Goal: Task Accomplishment & Management: Complete application form

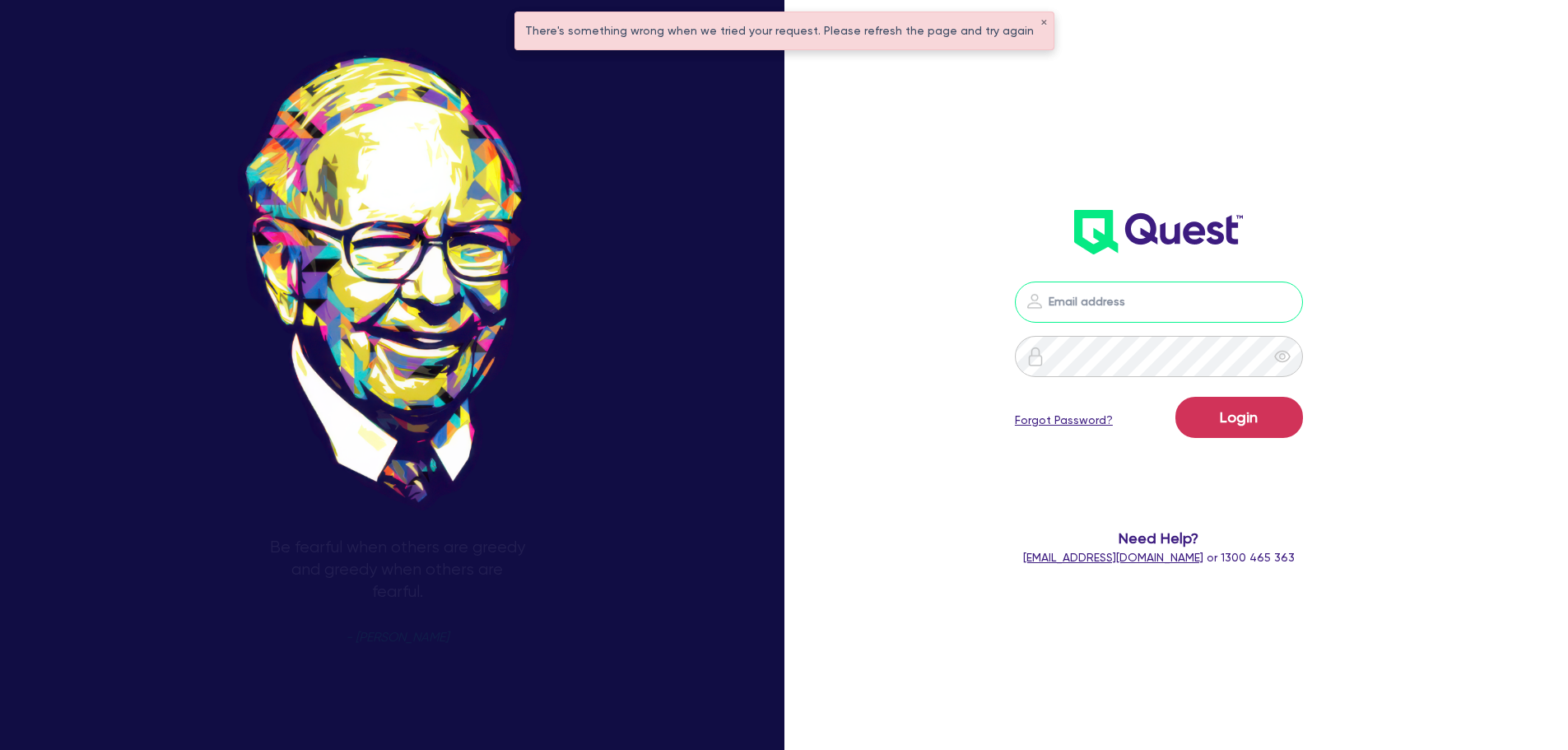
click at [1091, 305] on input "email" at bounding box center [1159, 302] width 288 height 41
type input "[EMAIL_ADDRESS][PERSON_NAME][DOMAIN_NAME]"
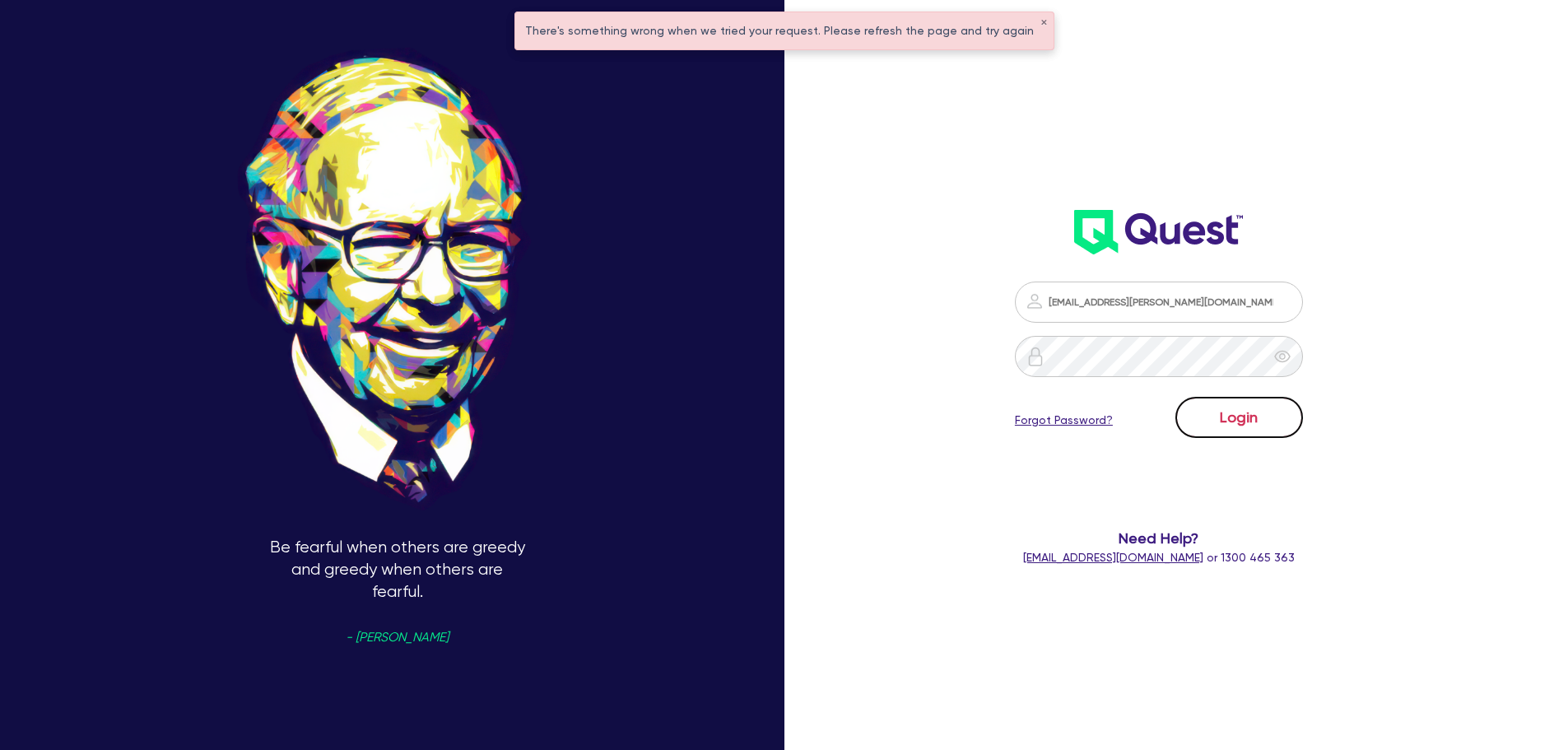
click at [1214, 405] on button "Login" at bounding box center [1239, 417] width 128 height 41
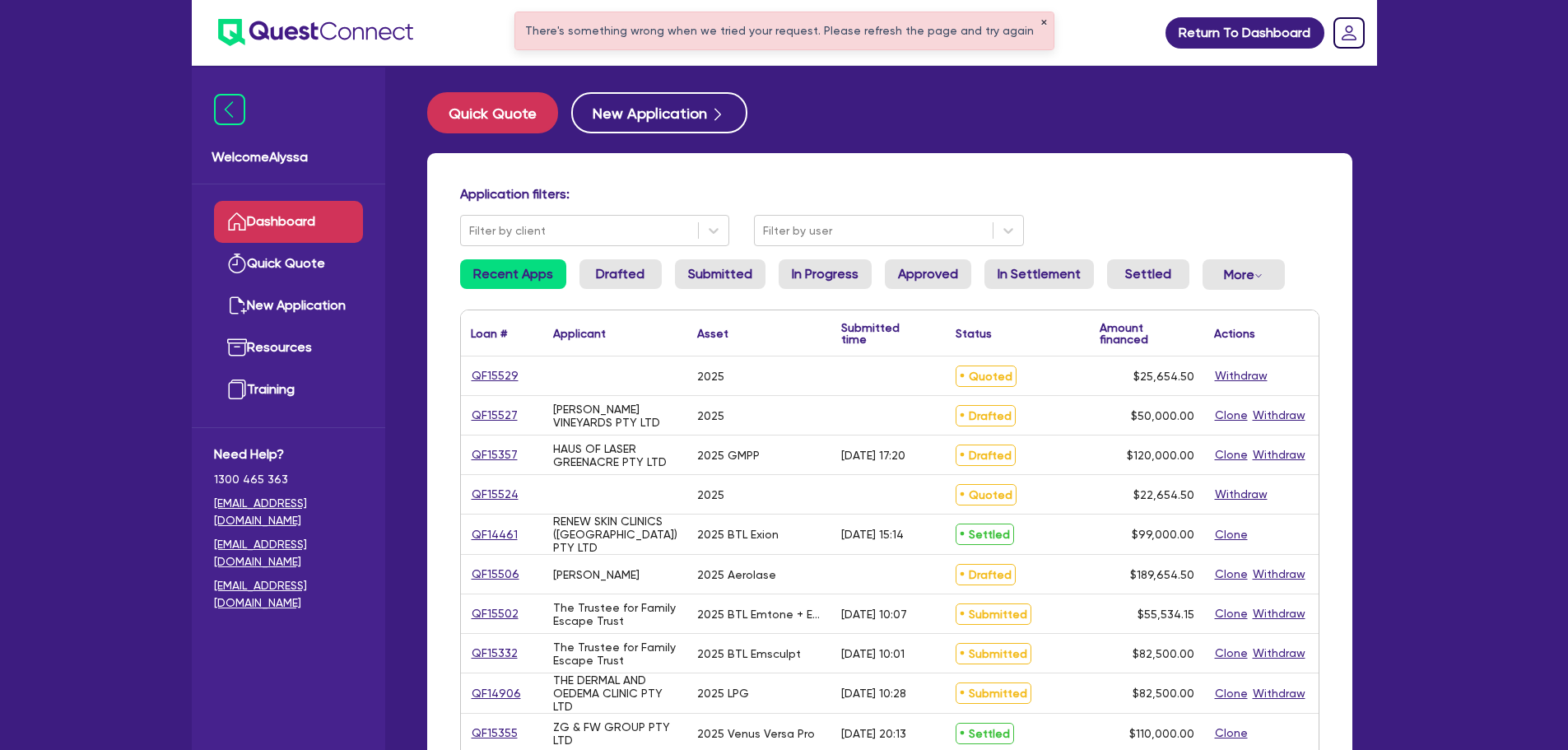
click at [1041, 19] on button "✕" at bounding box center [1044, 23] width 7 height 9
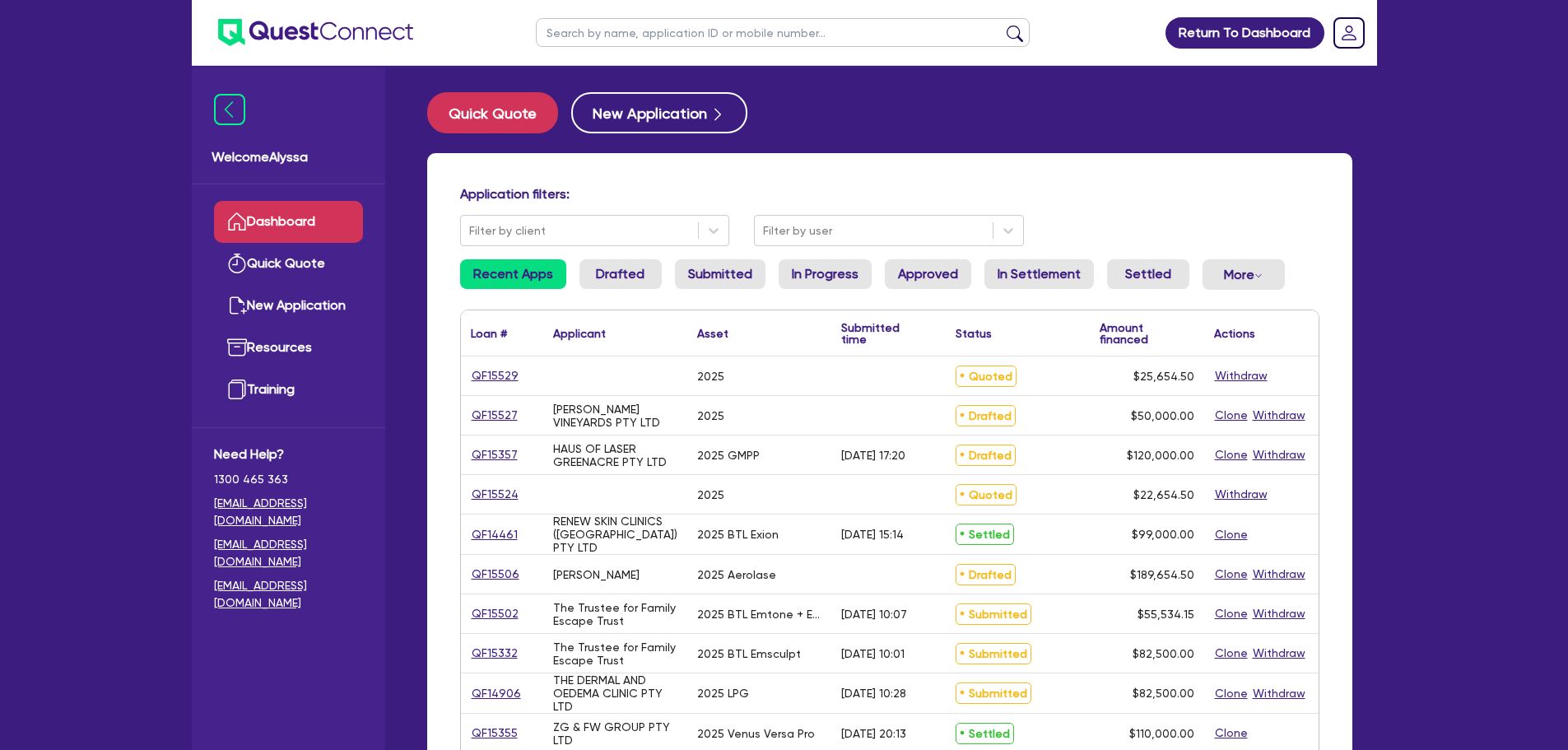
click at [898, 40] on input "text" at bounding box center [782, 32] width 494 height 28
type input "dr [PERSON_NAME]"
click at [1002, 25] on button "submit" at bounding box center [1015, 36] width 27 height 23
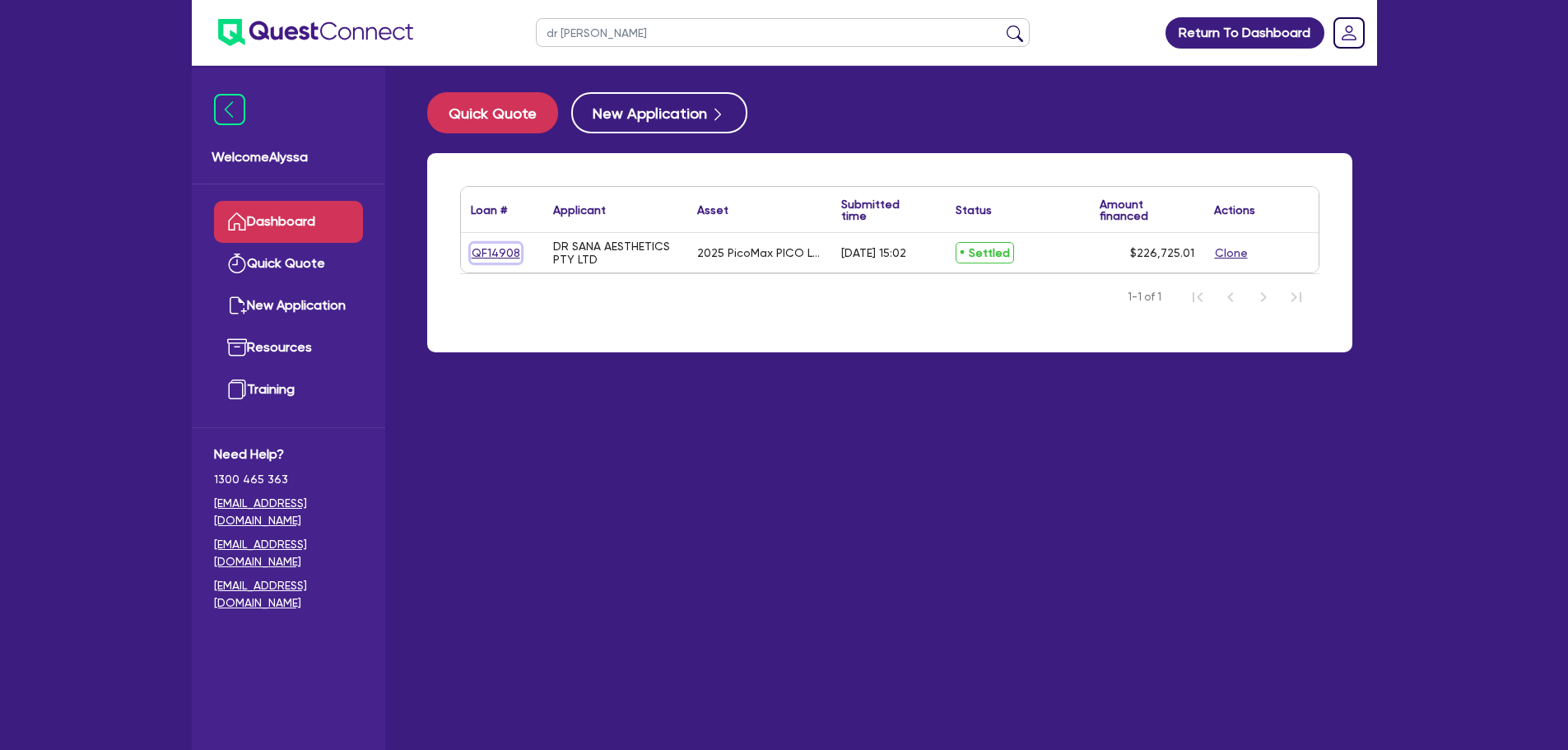
click at [471, 257] on link "QF14908" at bounding box center [496, 253] width 50 height 19
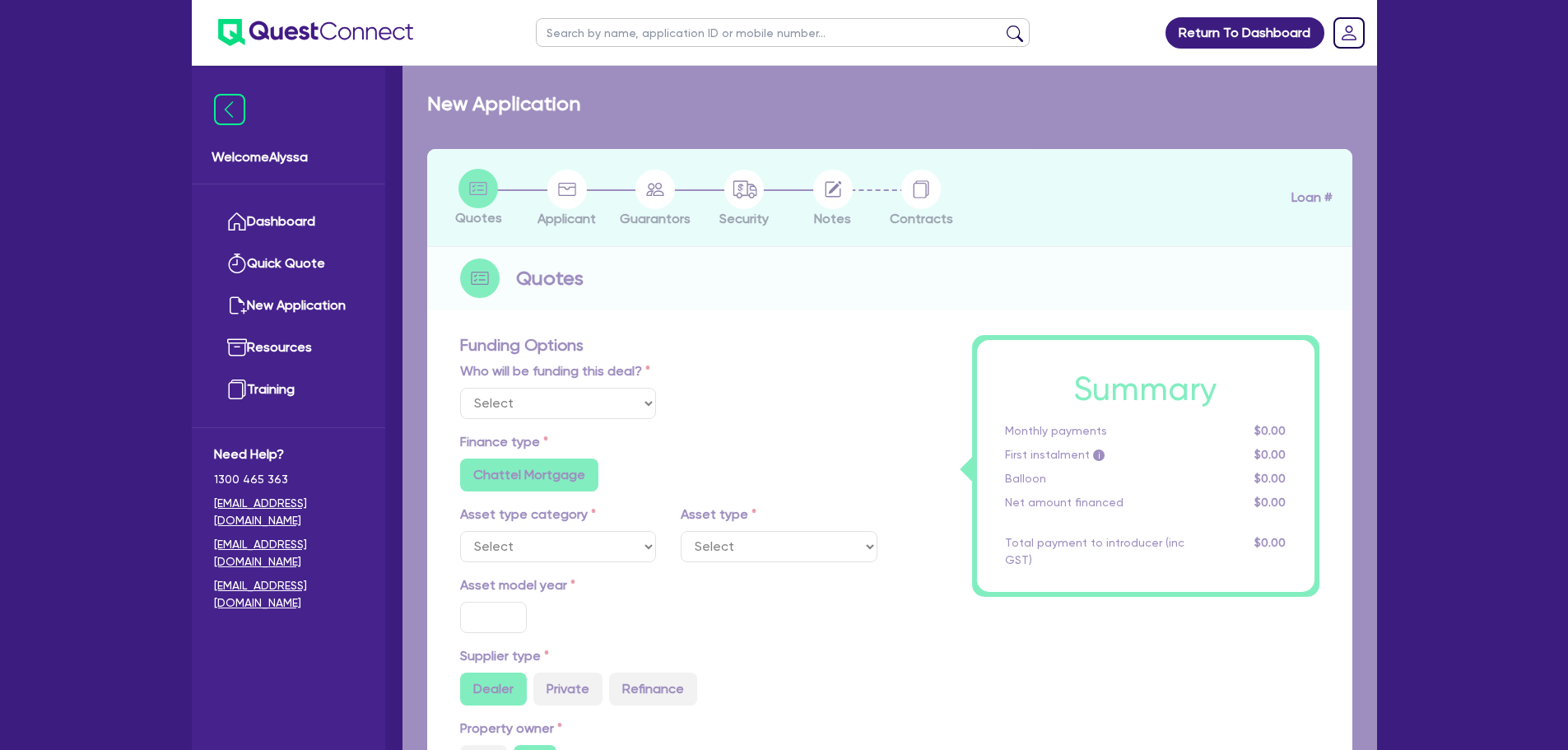
select select "Other"
select select "SECONDARY_ASSETS"
type input "2025"
radio input "true"
type input "226,050"
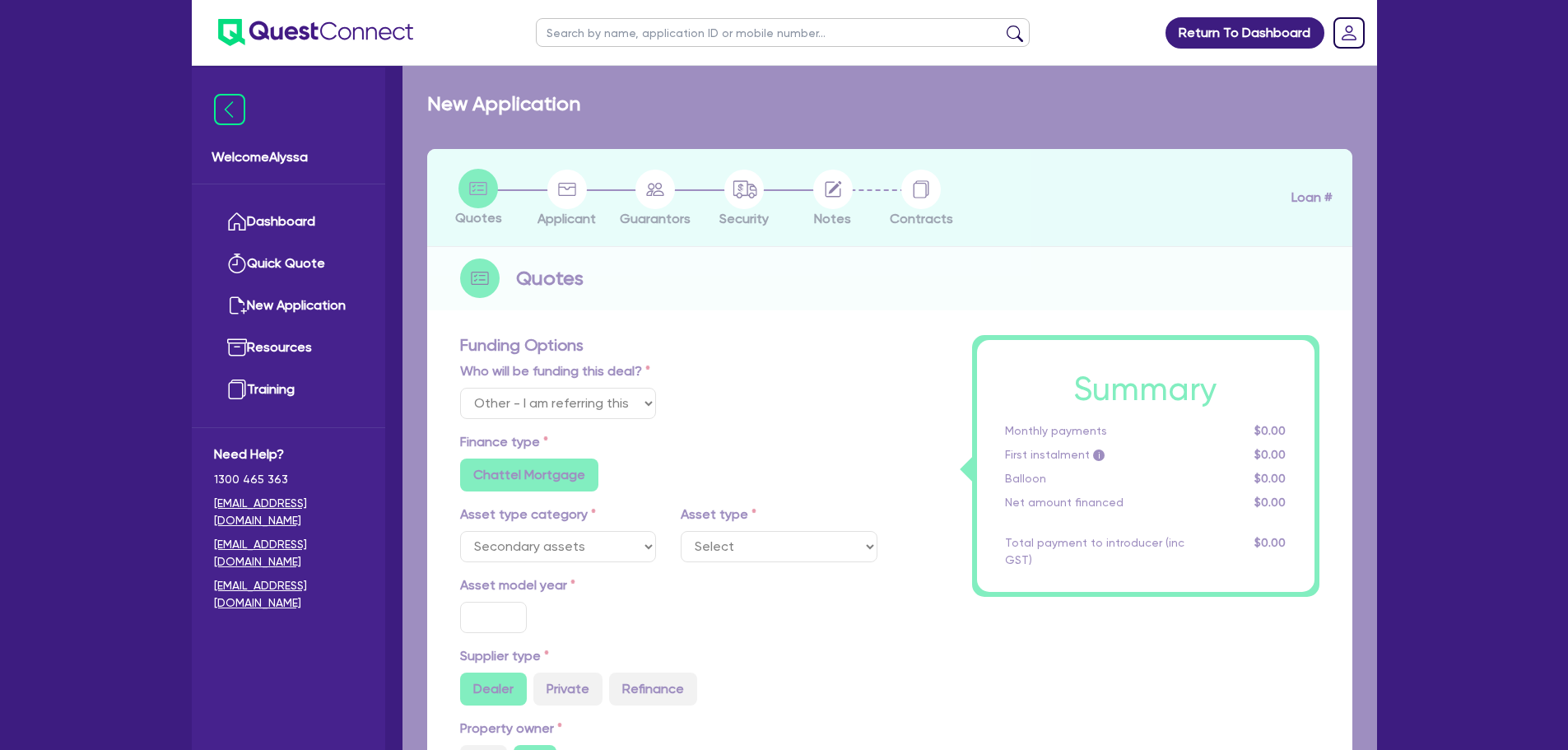
type input "3.99"
type input "9,062"
type input "11.39"
radio input "false"
type input "454.55"
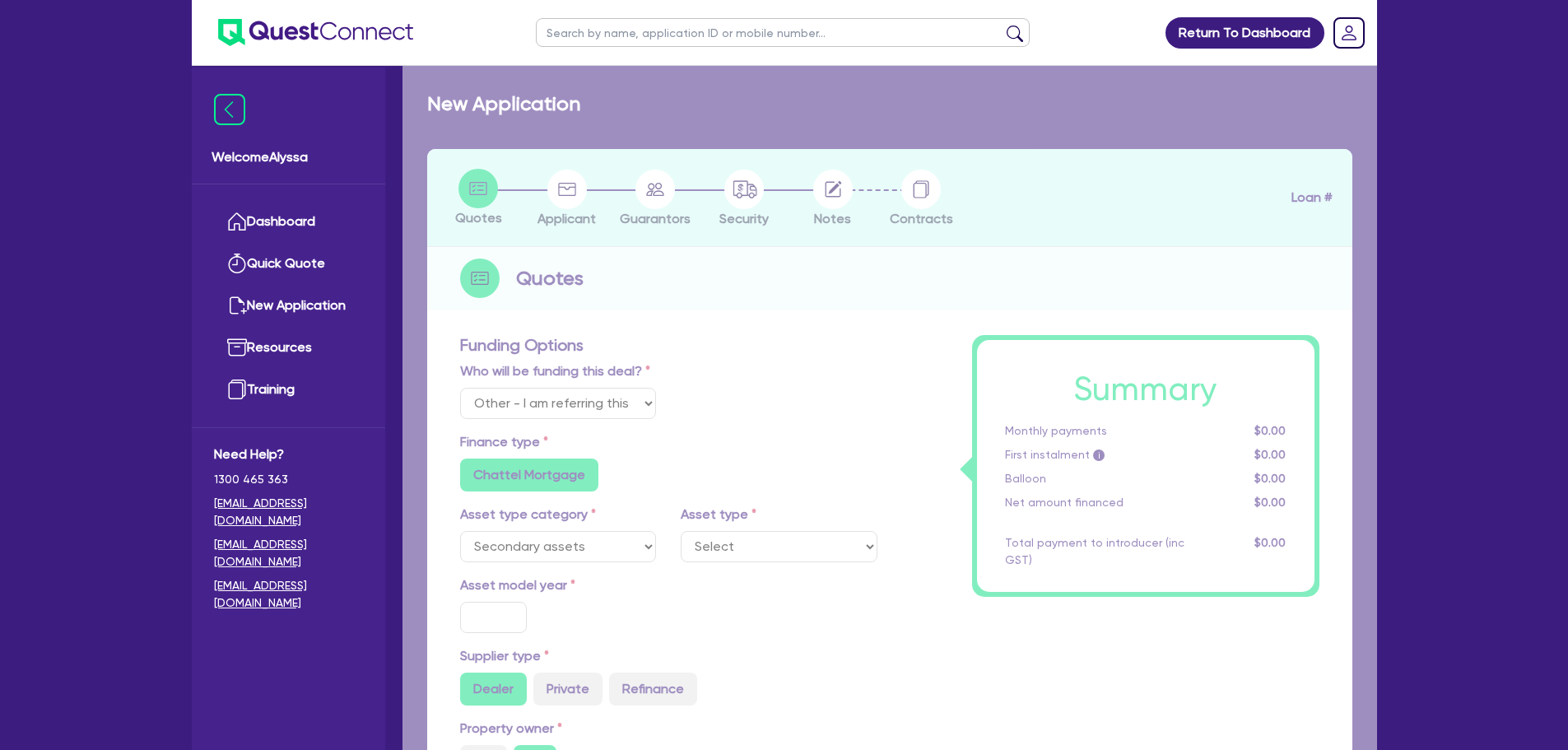
type input "159.09"
radio input "true"
select select "MEDICAL_DENTAL_LABORATORY_EQUIPMENT"
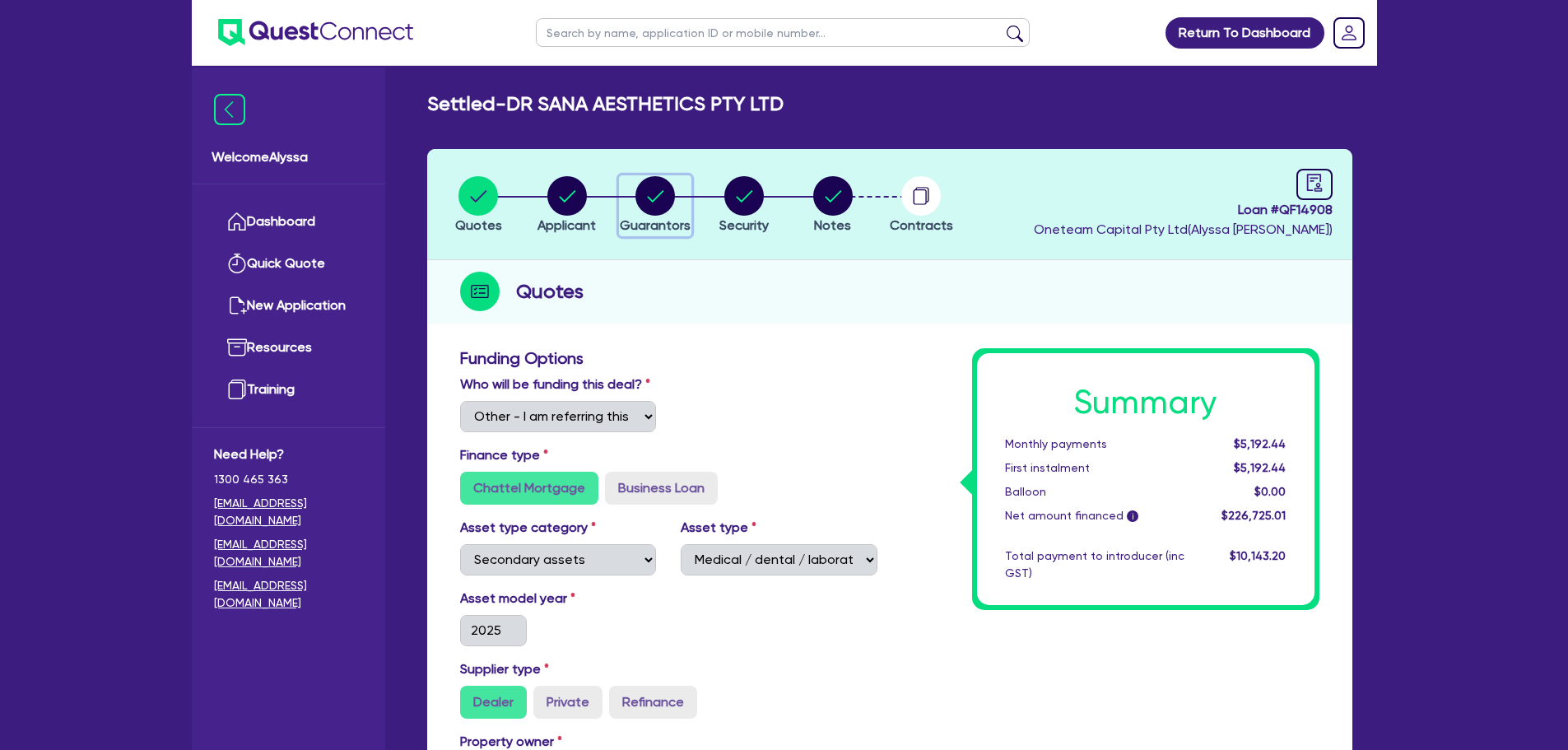
click at [655, 190] on circle "button" at bounding box center [655, 196] width 40 height 40
select select "DR"
select select "[GEOGRAPHIC_DATA]"
select select "MARRIED"
select select "PROPERTY"
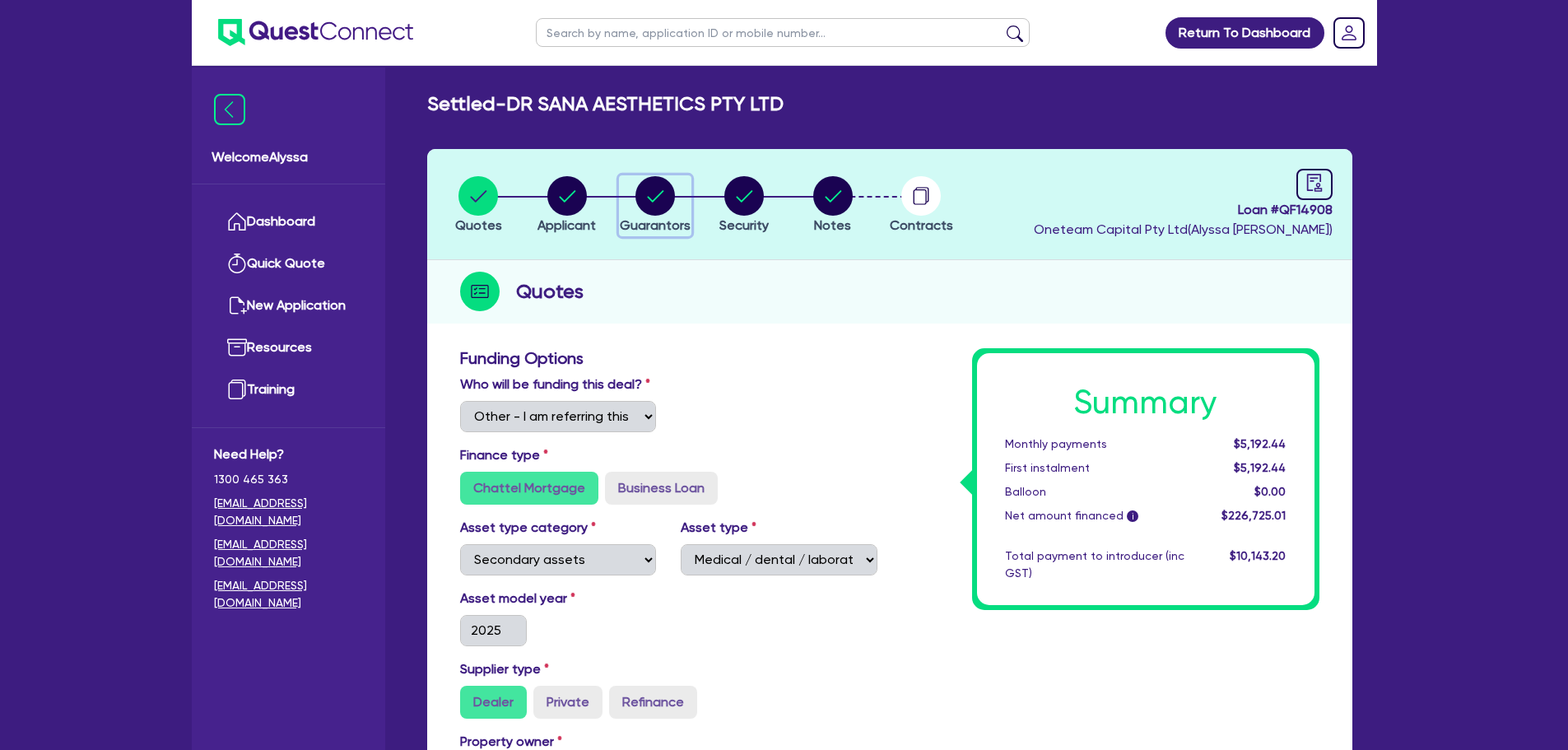
select select "VEHICLE"
select select "MORTGAGE"
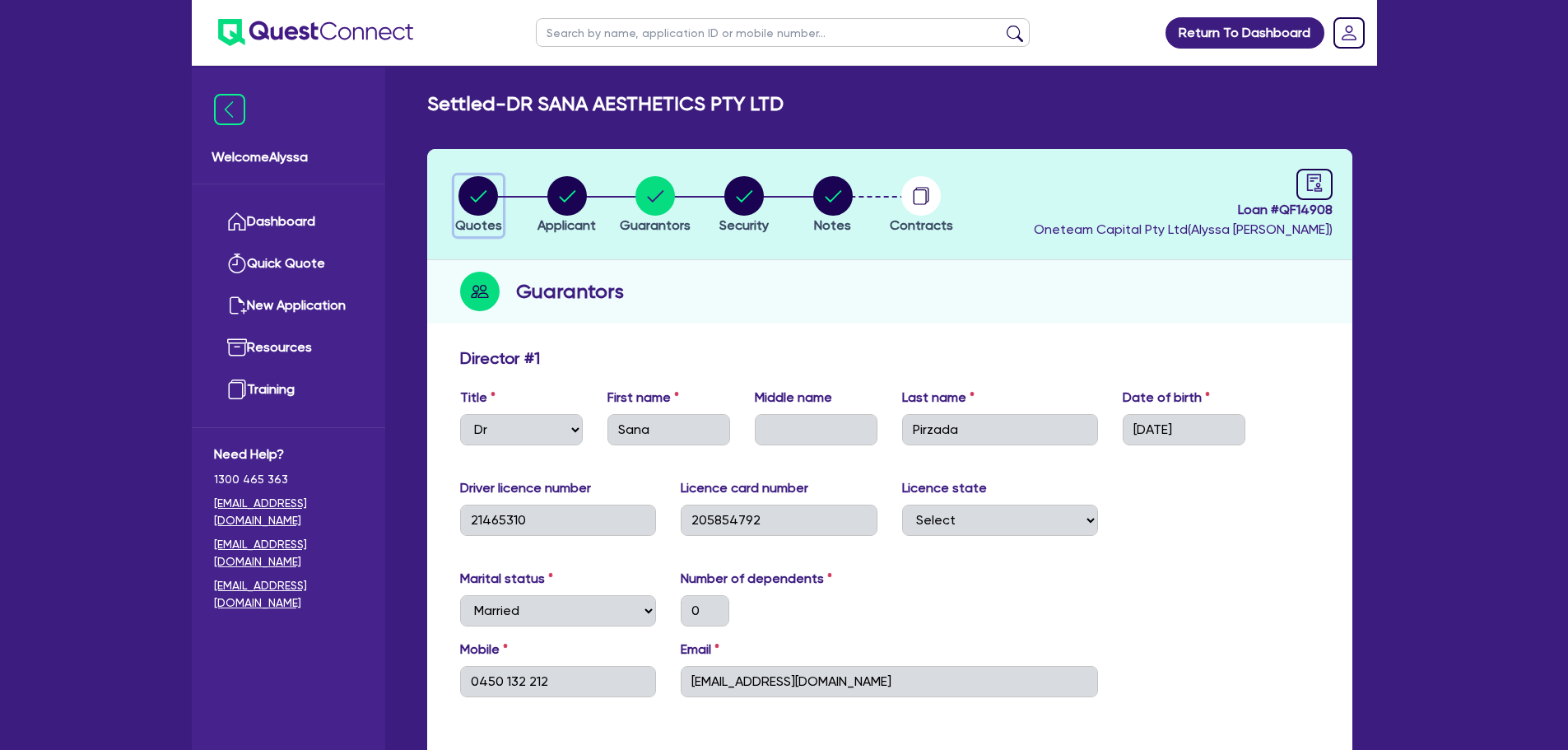
click at [484, 208] on circle "button" at bounding box center [479, 196] width 40 height 40
select select "Other"
select select "SECONDARY_ASSETS"
select select "MEDICAL_DENTAL_LABORATORY_EQUIPMENT"
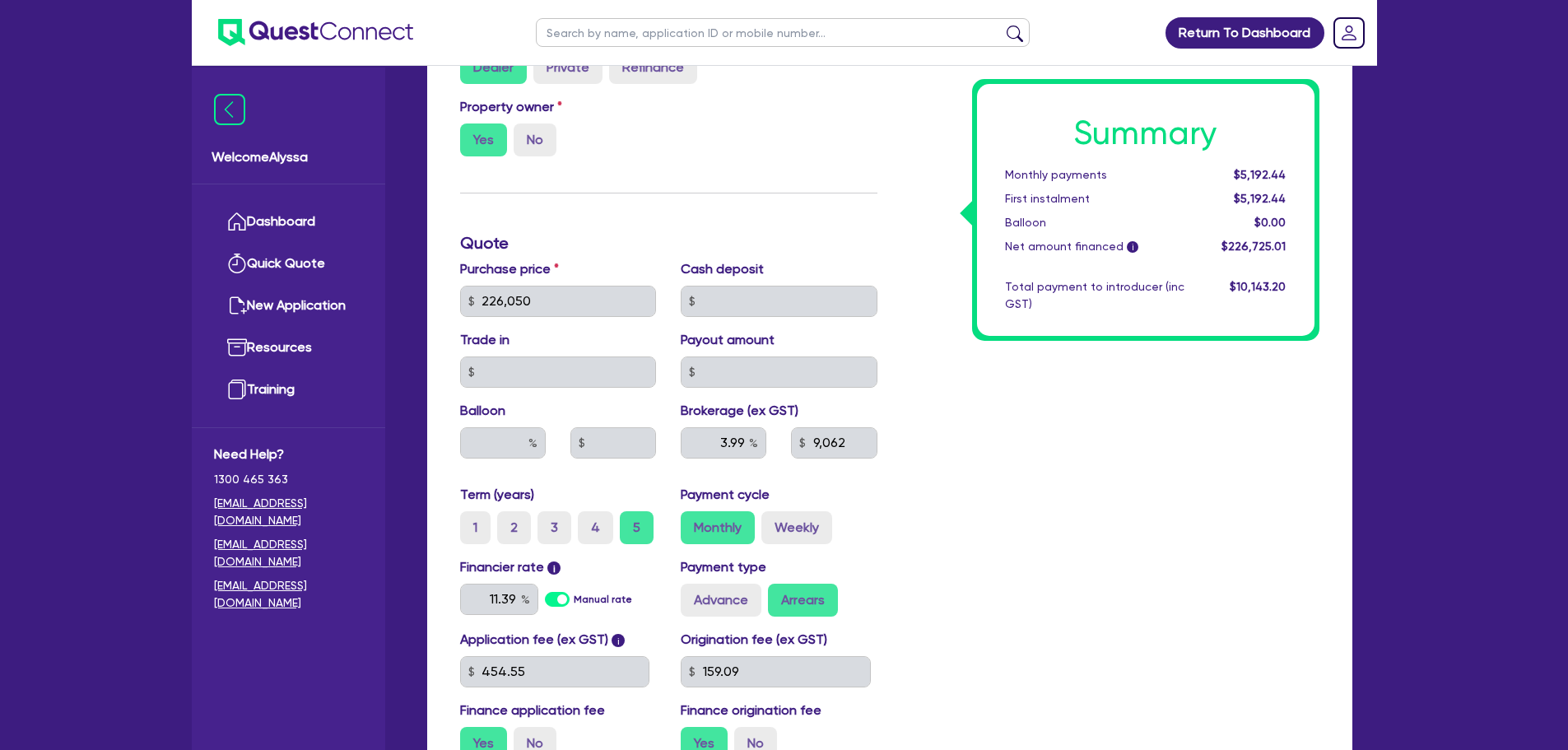
scroll to position [635, 0]
click at [234, 117] on img at bounding box center [229, 109] width 31 height 31
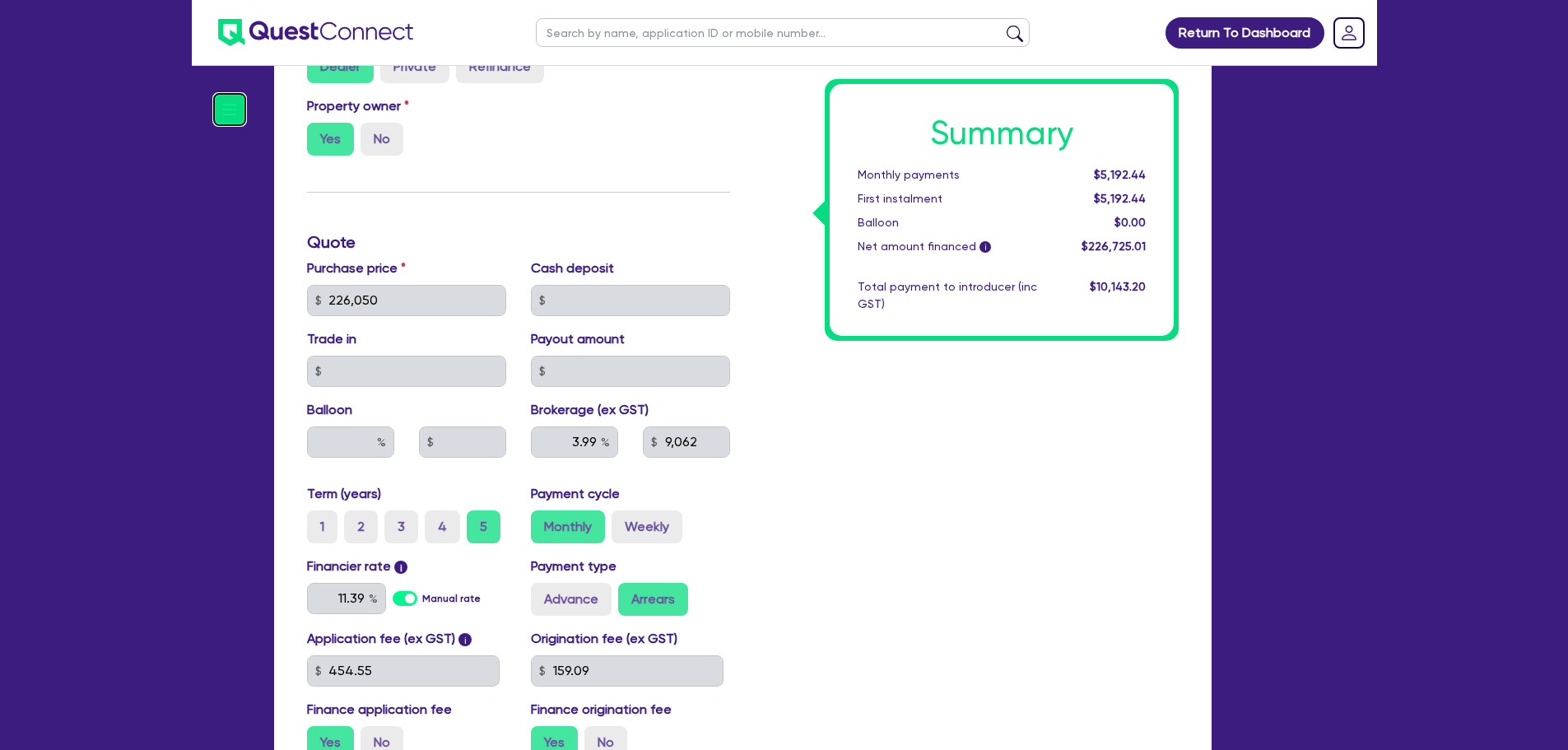
click at [229, 109] on img at bounding box center [229, 109] width 31 height 31
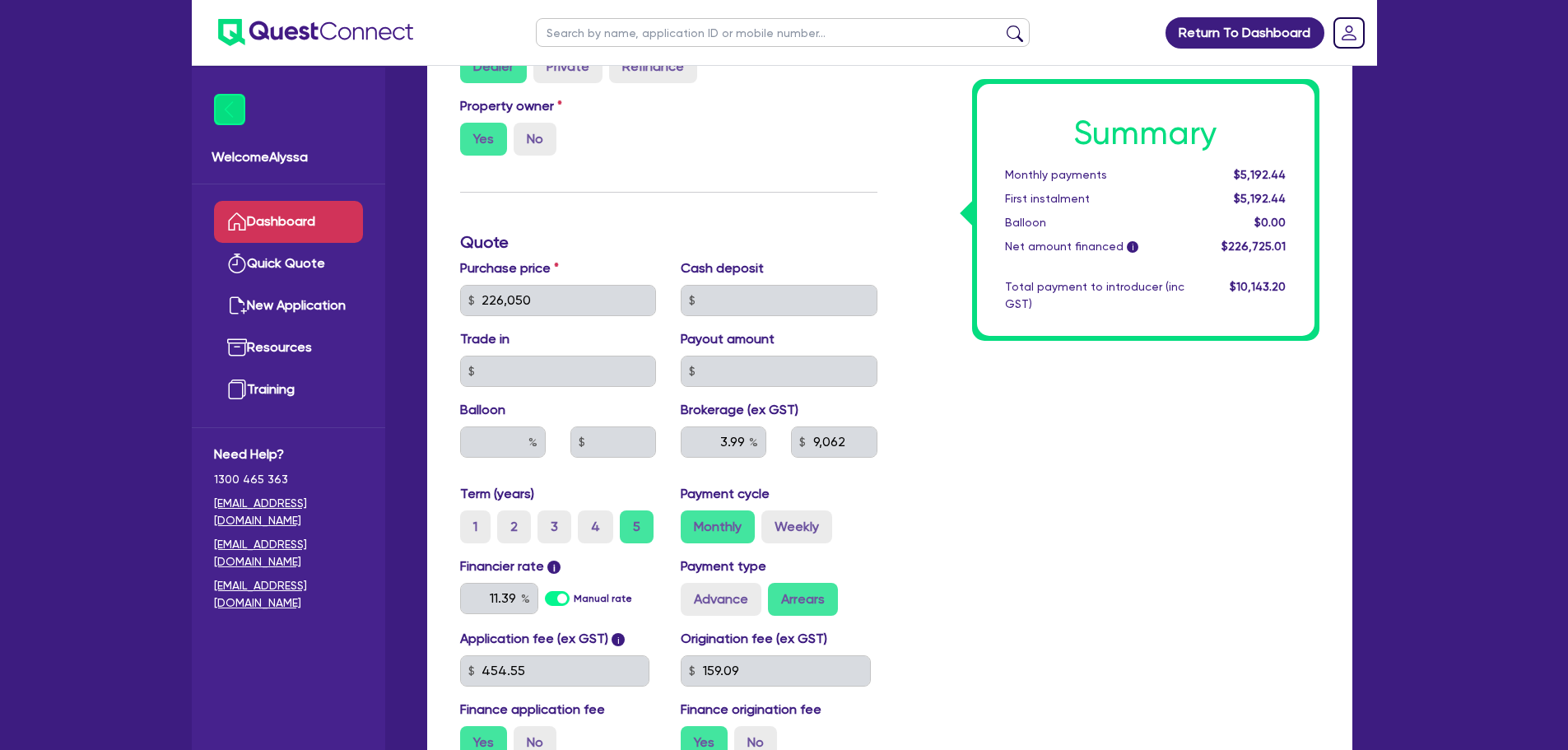
click at [269, 212] on link "Dashboard" at bounding box center [288, 222] width 149 height 42
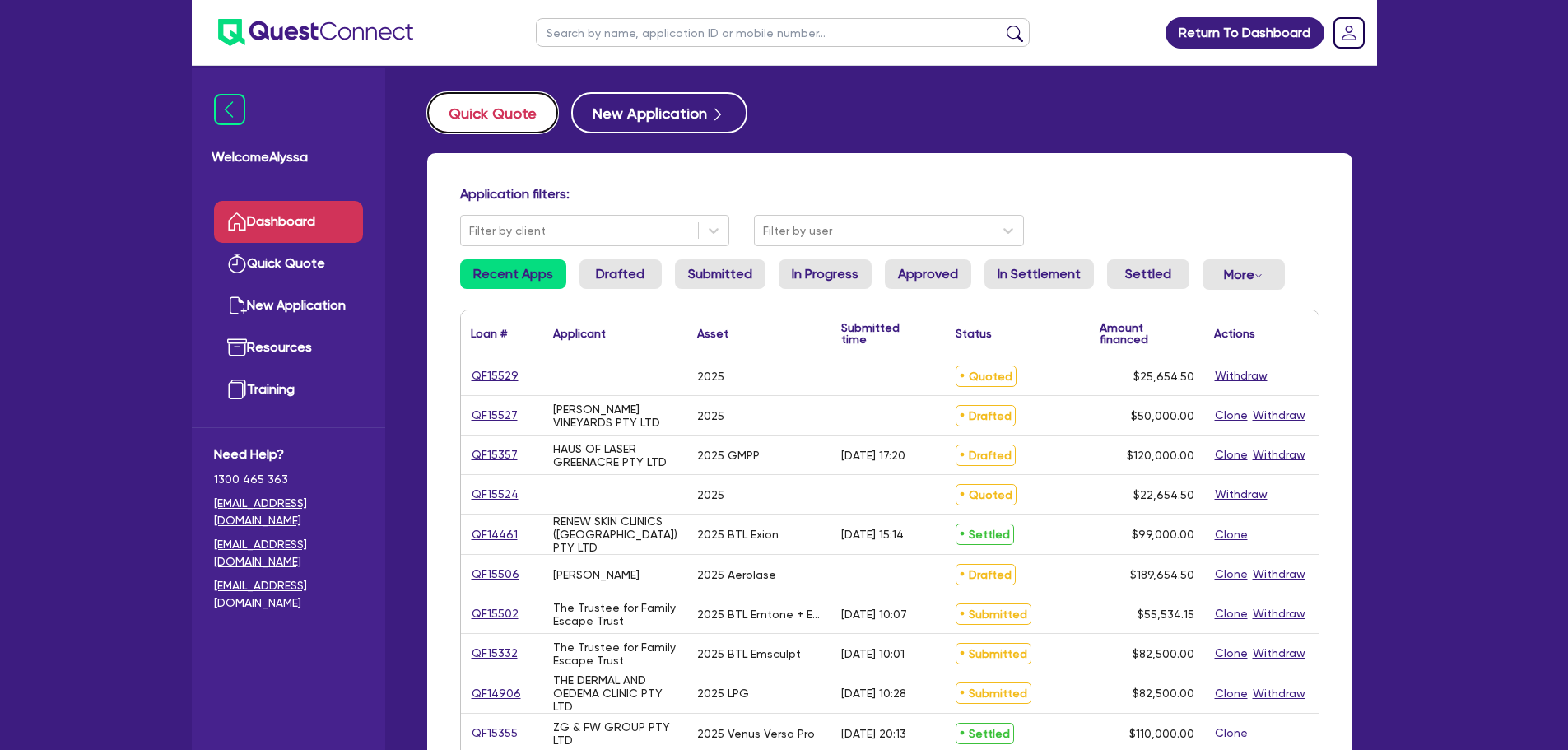
click at [516, 110] on button "Quick Quote" at bounding box center [493, 112] width 131 height 41
select select "Other"
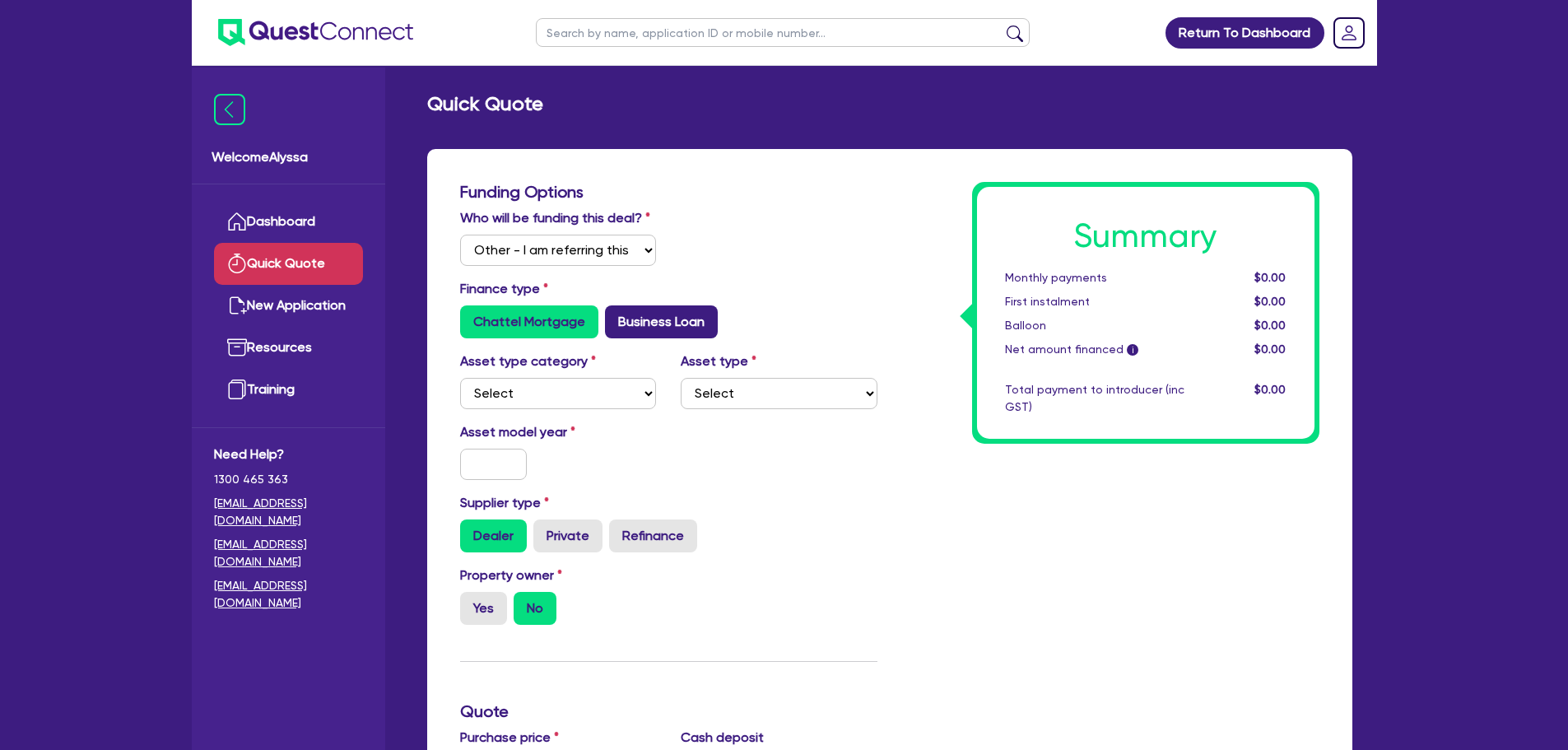
click at [692, 328] on label "Business Loan" at bounding box center [661, 321] width 113 height 33
click at [616, 316] on input "Business Loan" at bounding box center [610, 310] width 10 height 10
radio input "true"
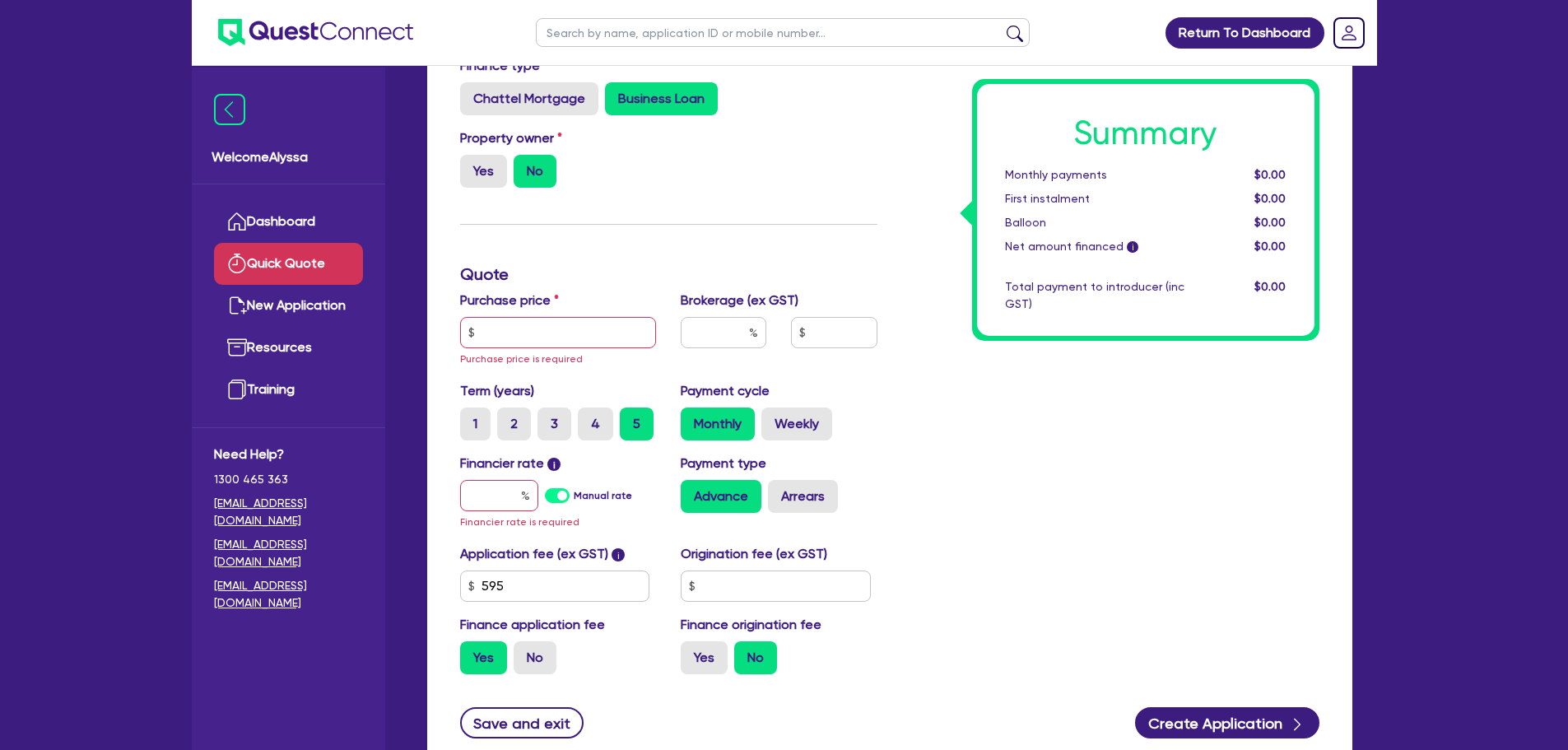
scroll to position [224, 0]
click at [602, 329] on input "text" at bounding box center [558, 331] width 197 height 31
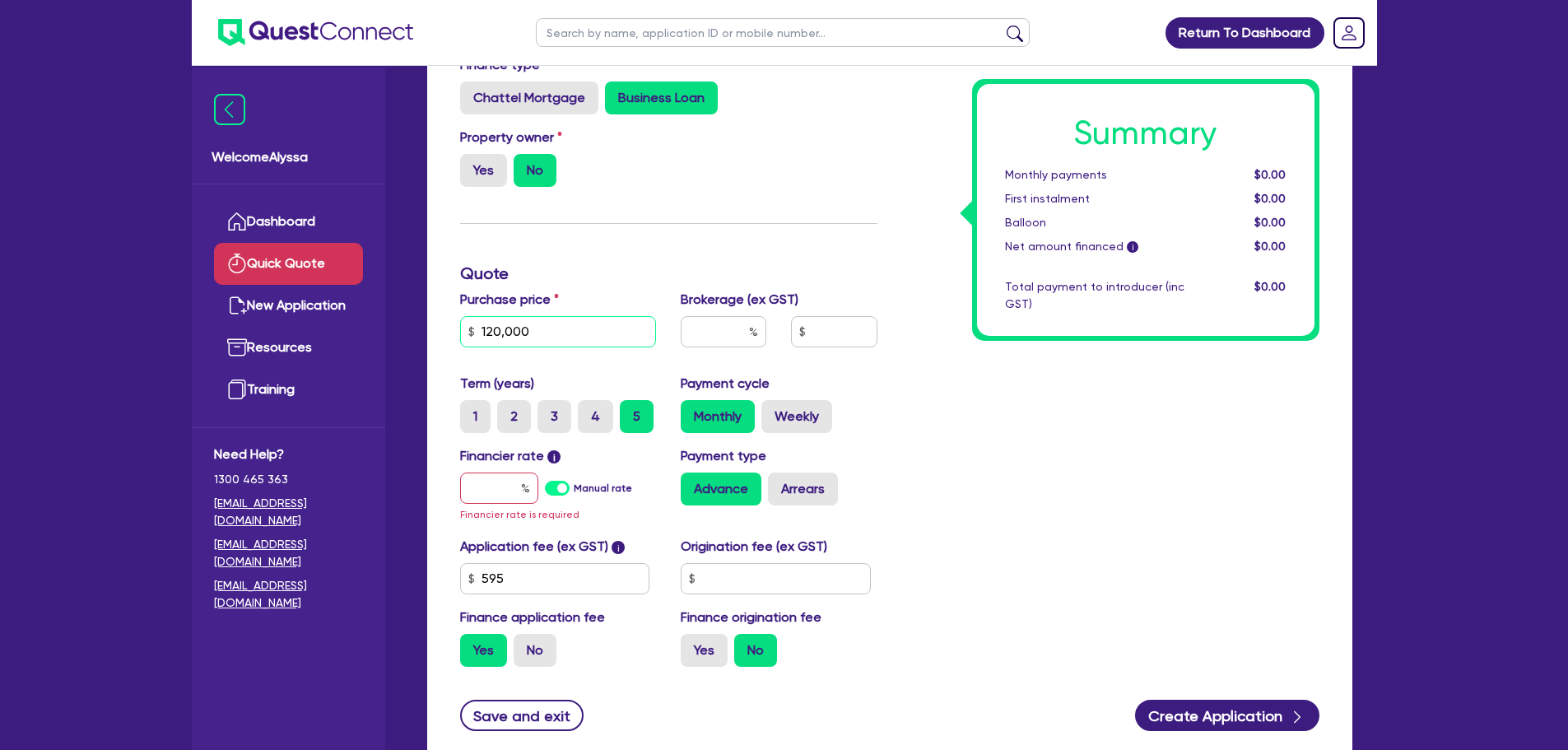
type input "120,000"
click at [733, 330] on input "text" at bounding box center [723, 331] width 85 height 31
type input "4"
click at [500, 486] on input "text" at bounding box center [499, 487] width 78 height 31
type input "6"
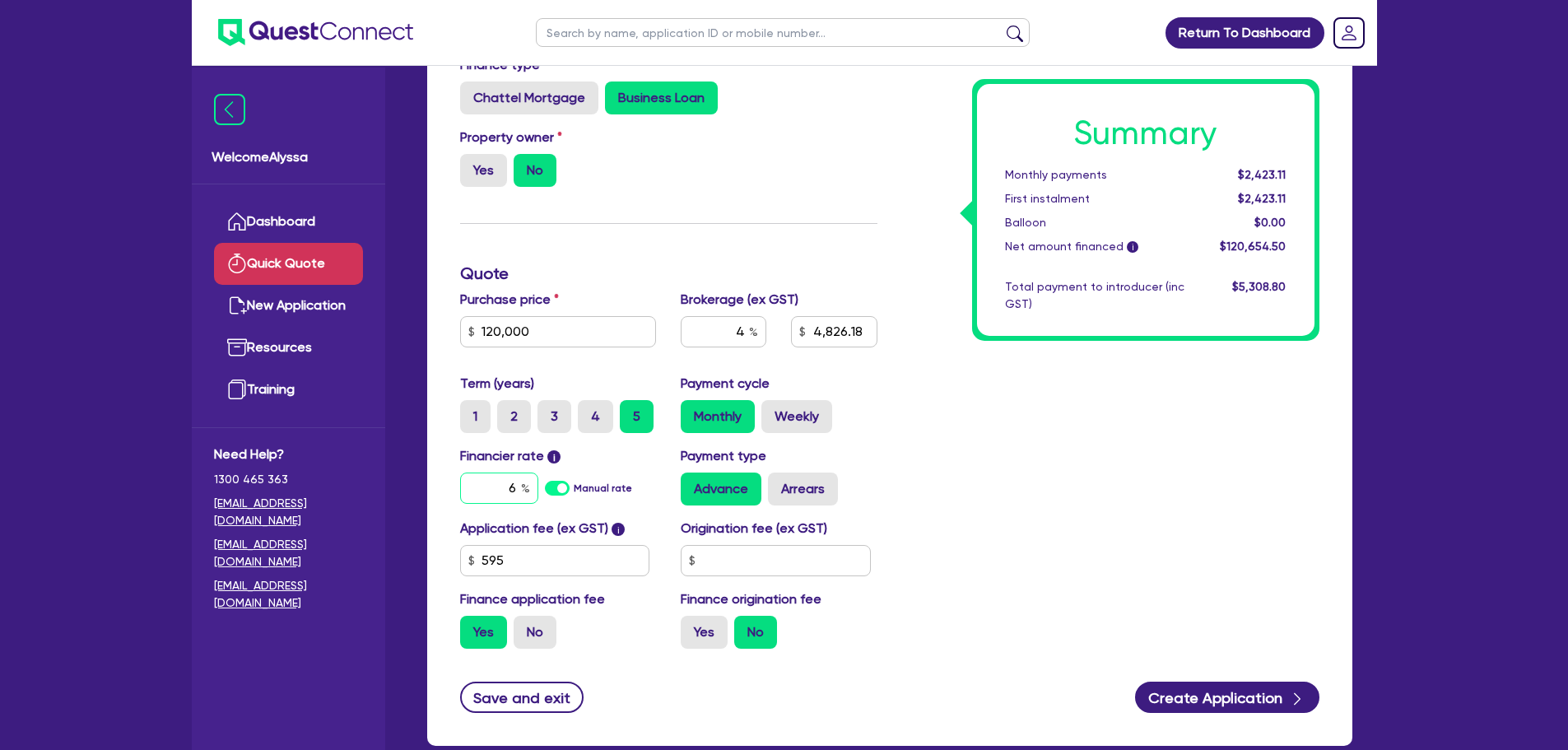
type input "4,826.18"
type input "6."
type input "4,826.18"
type input "6.4"
type input "4,826.18"
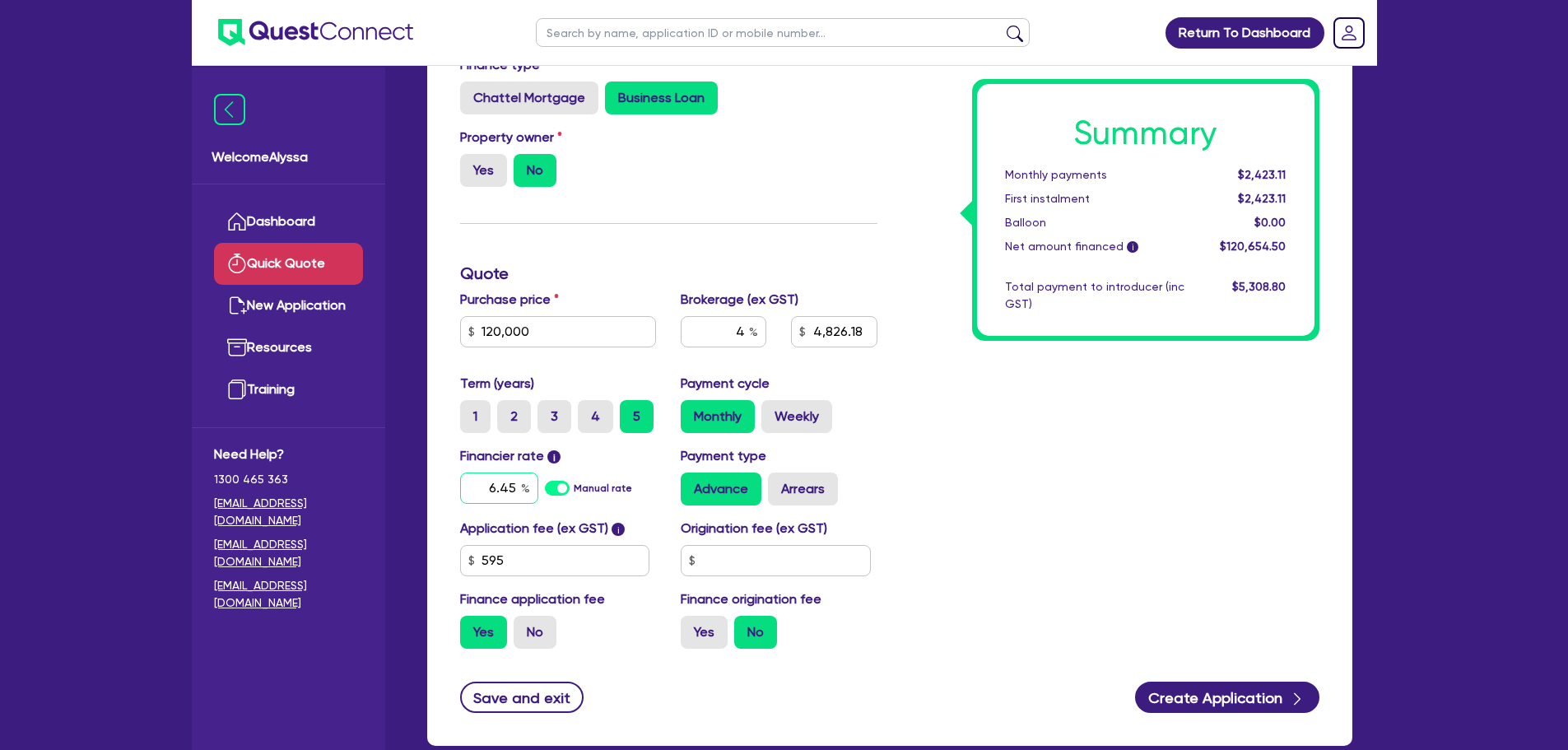
type input "6.45"
type input "4,826.18"
click at [995, 438] on div "Summary Monthly payments $2,448.51 First instalment $2,448.51 Balloon $0.00 Net…" at bounding box center [1111, 310] width 442 height 704
click at [547, 323] on input "120,000" at bounding box center [558, 331] width 197 height 31
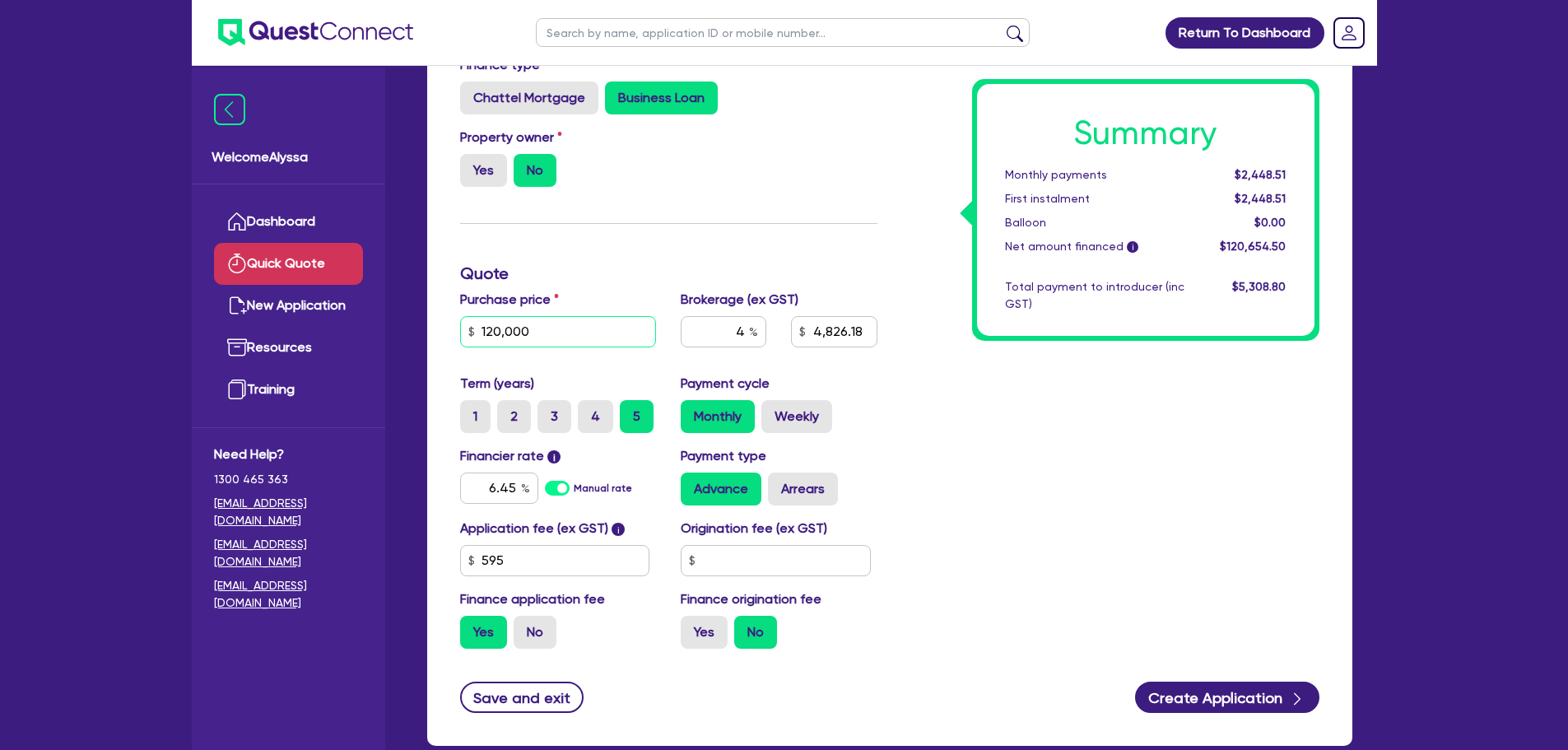
type input "1"
type input "4,826.18"
type input "13"
type input "4,826.18"
type input "132"
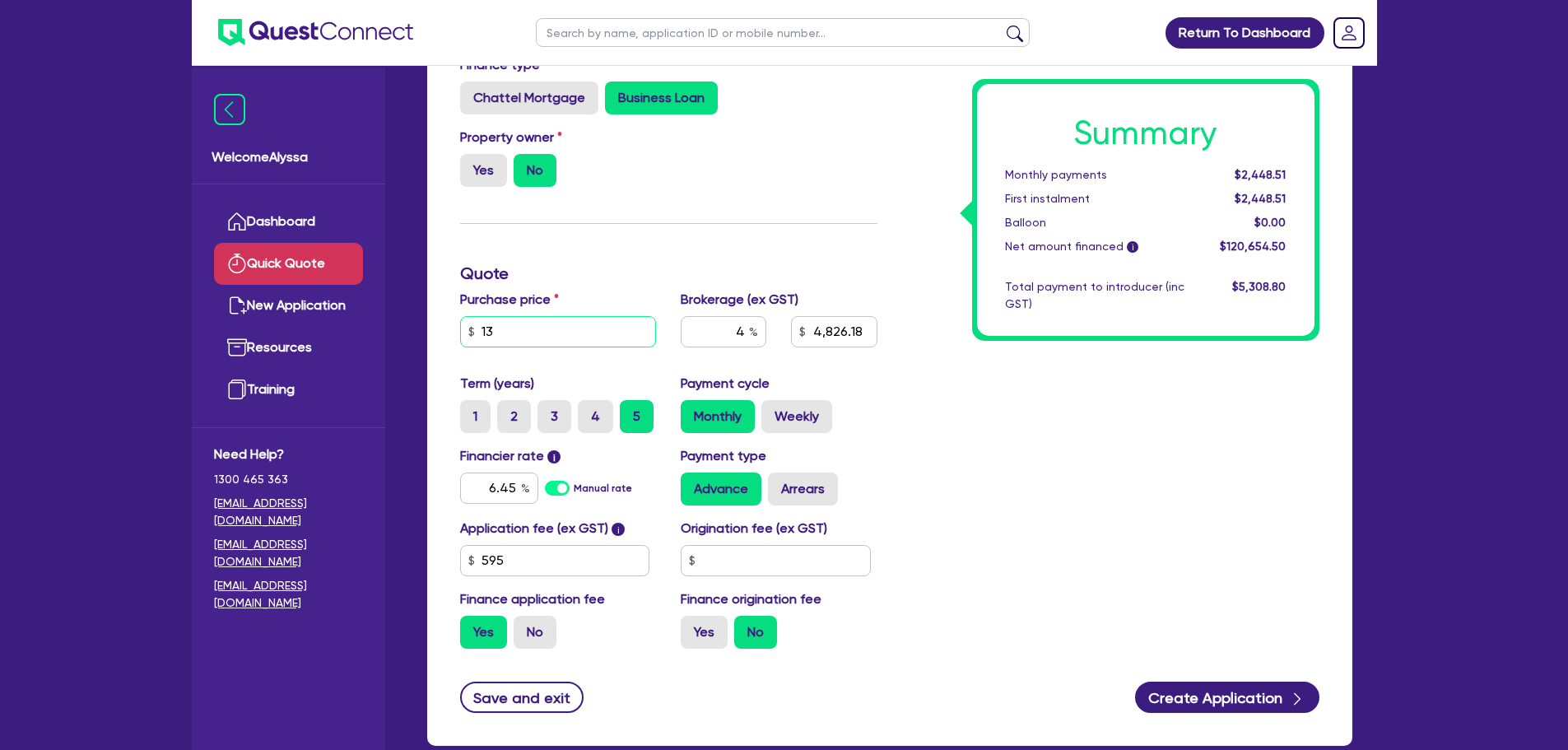
type input "4,826.18"
type input "1,320"
type input "4,826.18"
type input "13,200"
type input "4,826.18"
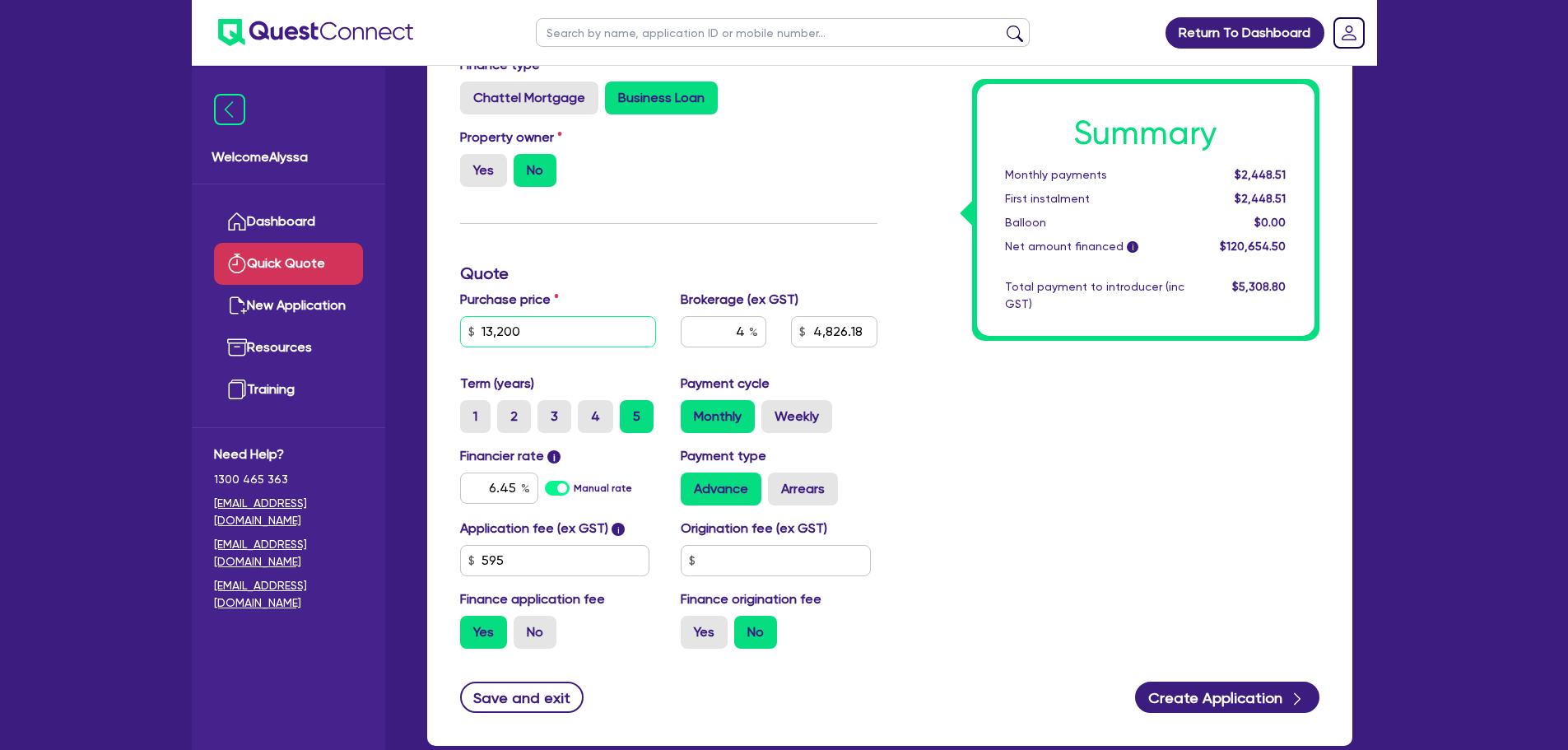
type input "132,000"
type input "4,826.18"
type input "132,000"
type input "5,306.18"
click at [589, 247] on div "Funding Options Who will be funding this deal? Select I will fund 100% I will c…" at bounding box center [668, 310] width 442 height 704
